Goal: Task Accomplishment & Management: Manage account settings

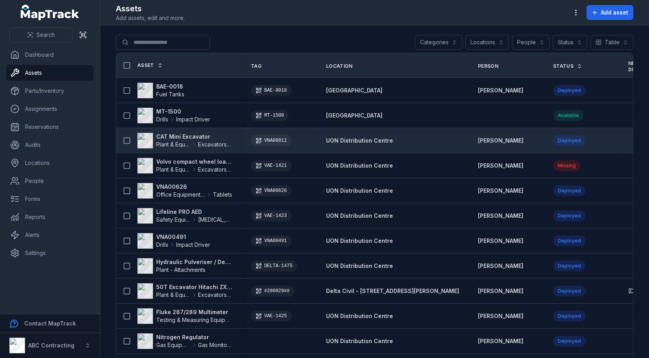
click at [174, 134] on strong "CAT Mini Excavator" at bounding box center [194, 137] width 76 height 8
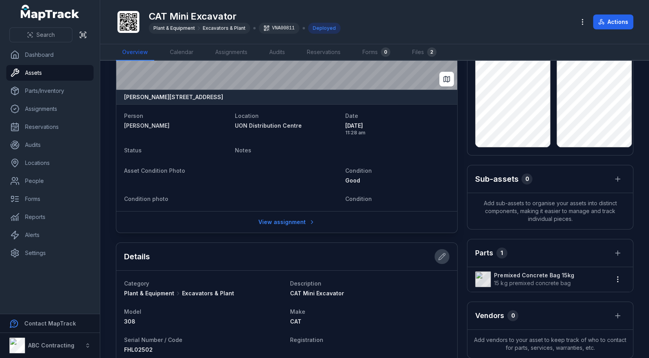
scroll to position [59, 0]
click at [25, 249] on link "Settings" at bounding box center [49, 253] width 87 height 16
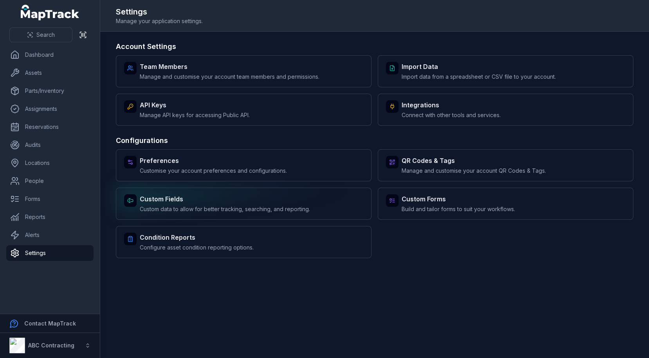
click at [300, 199] on strong "Custom Fields" at bounding box center [225, 198] width 170 height 9
click at [463, 282] on main "Account Settings Team Members Manage and customise your account team members an…" at bounding box center [374, 195] width 549 height 326
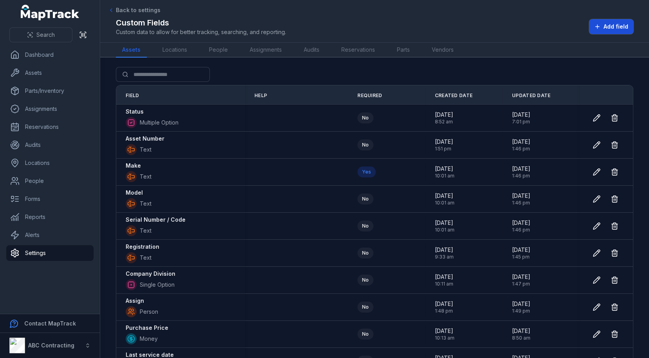
click at [601, 23] on button "Add field" at bounding box center [611, 26] width 44 height 15
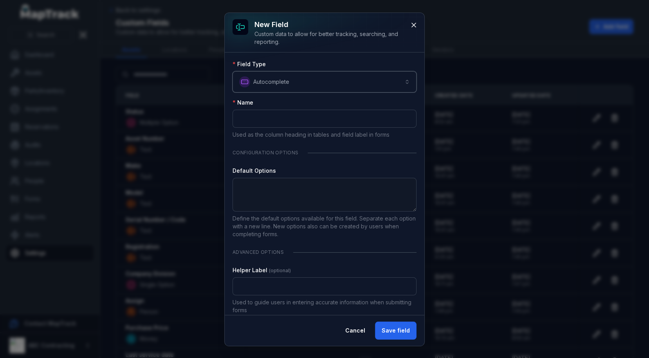
click at [345, 84] on button "**********" at bounding box center [325, 81] width 184 height 21
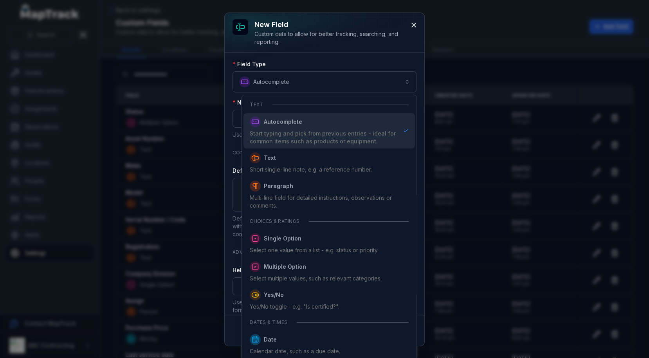
click at [416, 30] on div "**********" at bounding box center [325, 179] width 200 height 333
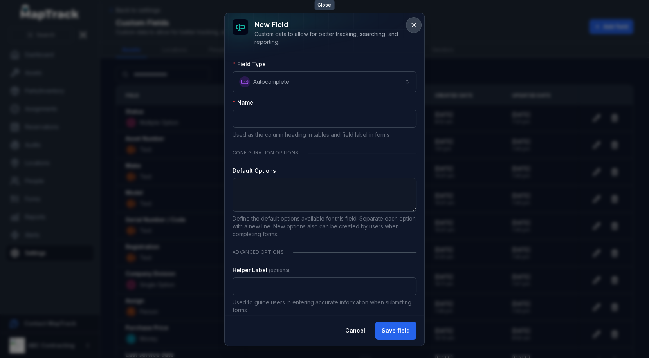
click at [417, 25] on icon at bounding box center [414, 25] width 8 height 8
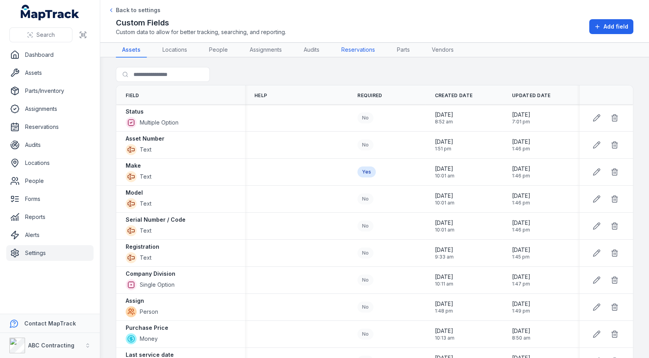
click at [412, 11] on div "Back to settings Custom Fields Custom data to allow for better tracking, search…" at bounding box center [375, 21] width 518 height 30
click at [337, 83] on div "Search for fields" at bounding box center [375, 76] width 518 height 18
